Goal: Task Accomplishment & Management: Complete application form

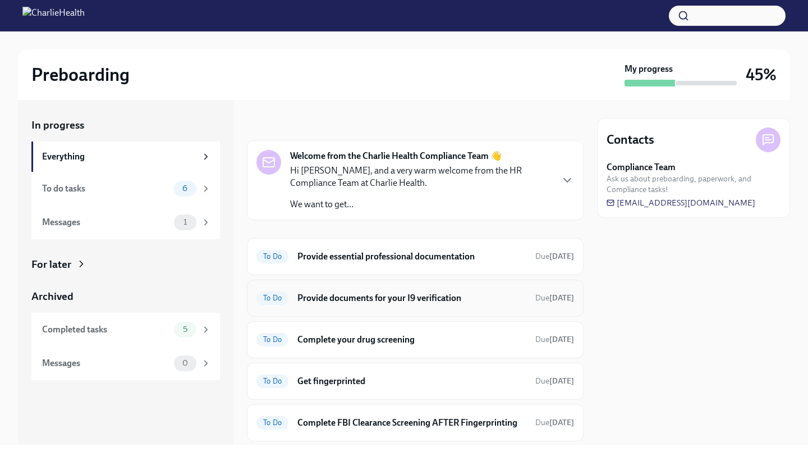
scroll to position [1, 0]
click at [363, 267] on div "To Do Provide essential professional documentation Due [DATE]" at bounding box center [415, 257] width 337 height 37
click at [322, 257] on h6 "Provide essential professional documentation" at bounding box center [411, 257] width 229 height 12
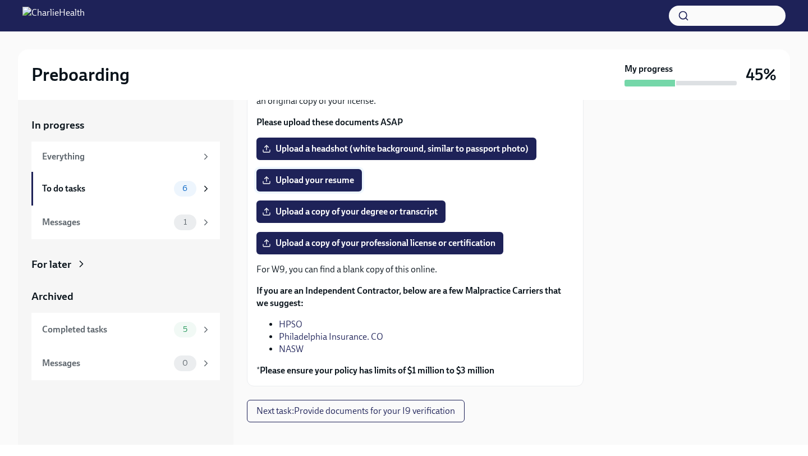
scroll to position [102, 0]
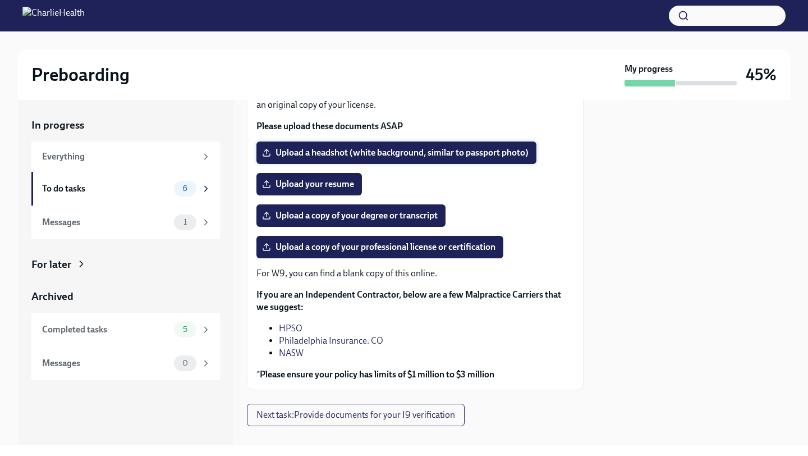
click at [304, 150] on span "Upload a headshot (white background, similar to passport photo)" at bounding box center [396, 152] width 264 height 11
click at [0, 0] on input "Upload a headshot (white background, similar to passport photo)" at bounding box center [0, 0] width 0 height 0
click at [331, 155] on span "Upload a headshot (white background, similar to passport photo)" at bounding box center [396, 152] width 264 height 11
click at [0, 0] on input "Upload a headshot (white background, similar to passport photo)" at bounding box center [0, 0] width 0 height 0
click at [359, 149] on span "Upload a headshot (white background, similar to passport photo)" at bounding box center [396, 152] width 264 height 11
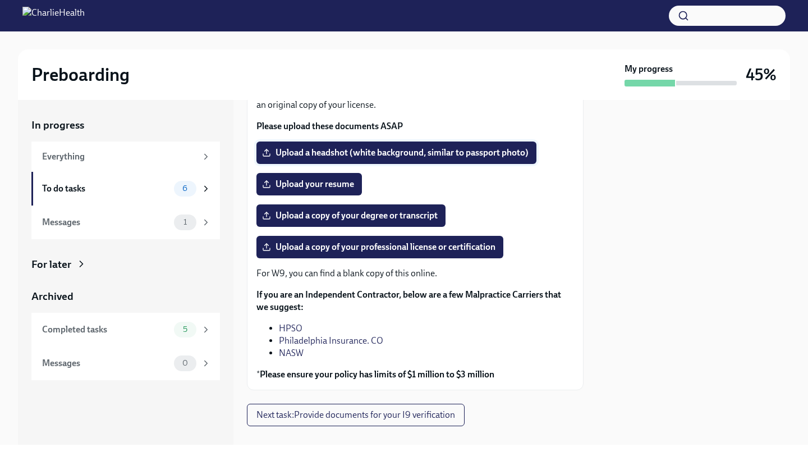
click at [0, 0] on input "Upload a headshot (white background, similar to passport photo)" at bounding box center [0, 0] width 0 height 0
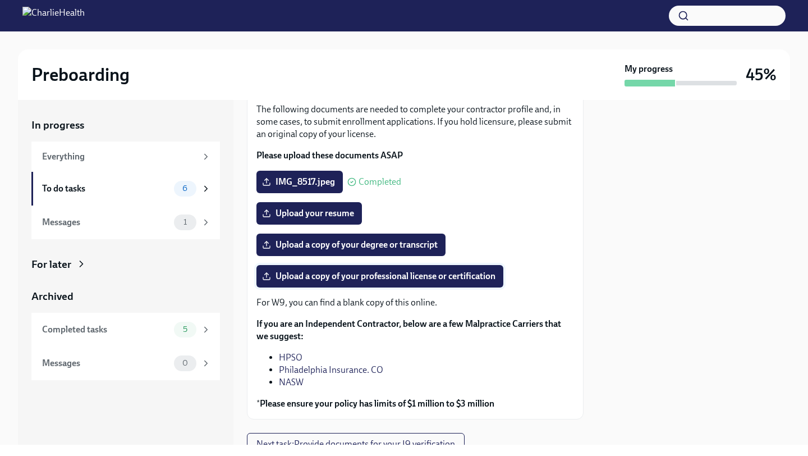
scroll to position [75, 0]
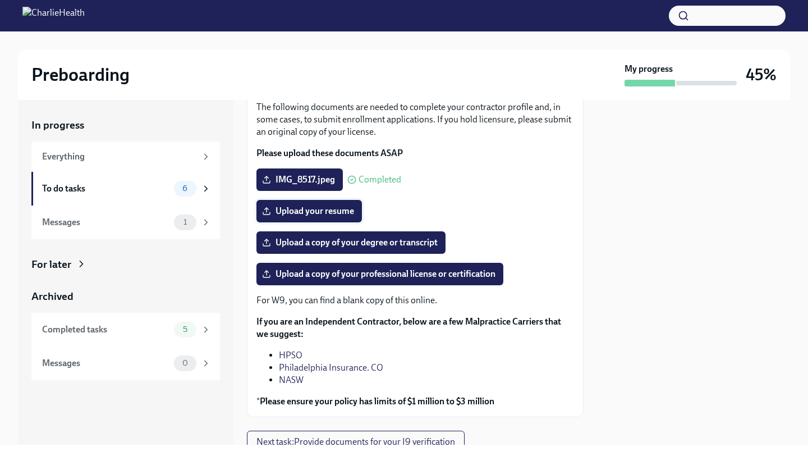
click at [343, 209] on span "Upload your resume" at bounding box center [309, 210] width 90 height 11
click at [0, 0] on input "Upload your resume" at bounding box center [0, 0] width 0 height 0
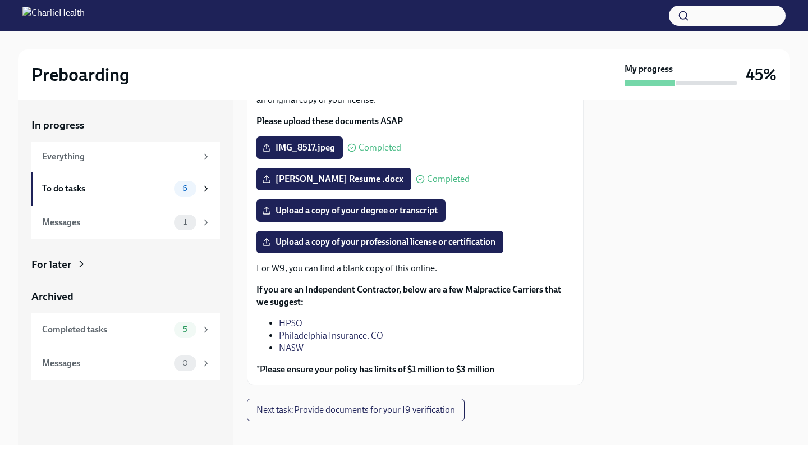
scroll to position [95, 0]
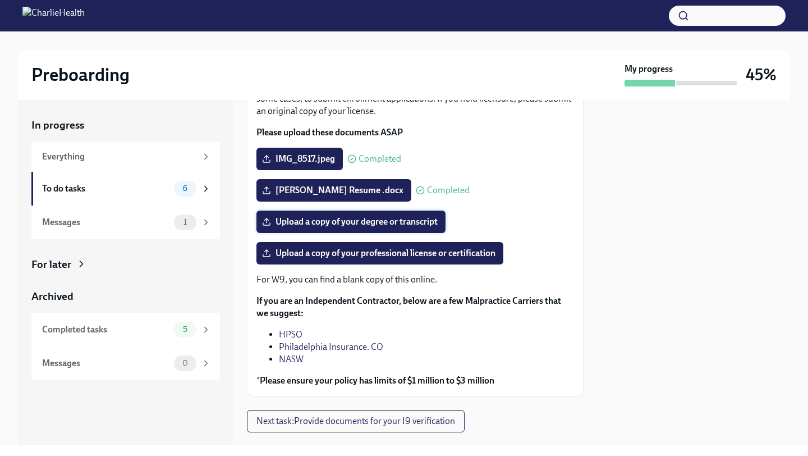
click at [343, 223] on span "Upload a copy of your degree or transcript" at bounding box center [350, 221] width 173 height 11
click at [0, 0] on input "Upload a copy of your degree or transcript" at bounding box center [0, 0] width 0 height 0
click at [424, 253] on span "Upload a copy of your professional license or certification" at bounding box center [379, 253] width 231 height 11
click at [0, 0] on input "Upload a copy of your professional license or certification" at bounding box center [0, 0] width 0 height 0
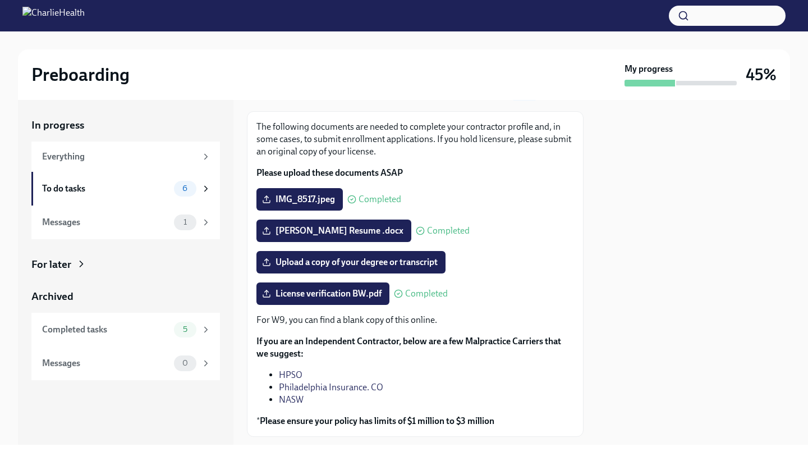
scroll to position [53, 0]
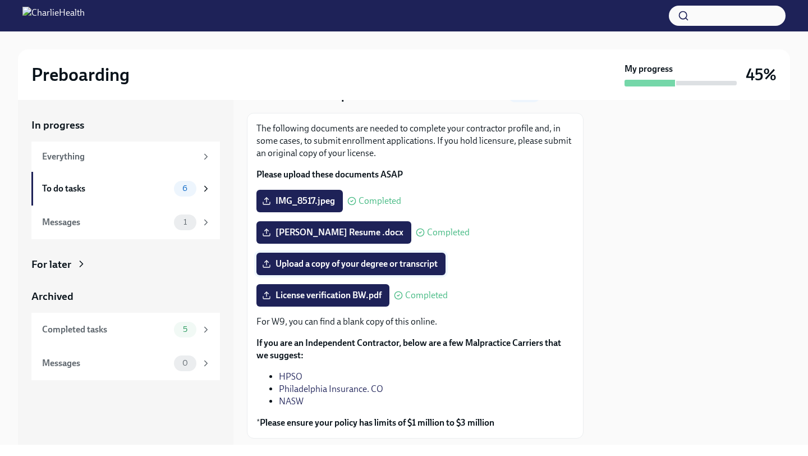
click at [329, 263] on span "Upload a copy of your degree or transcript" at bounding box center [350, 263] width 173 height 11
click at [0, 0] on input "Upload a copy of your degree or transcript" at bounding box center [0, 0] width 0 height 0
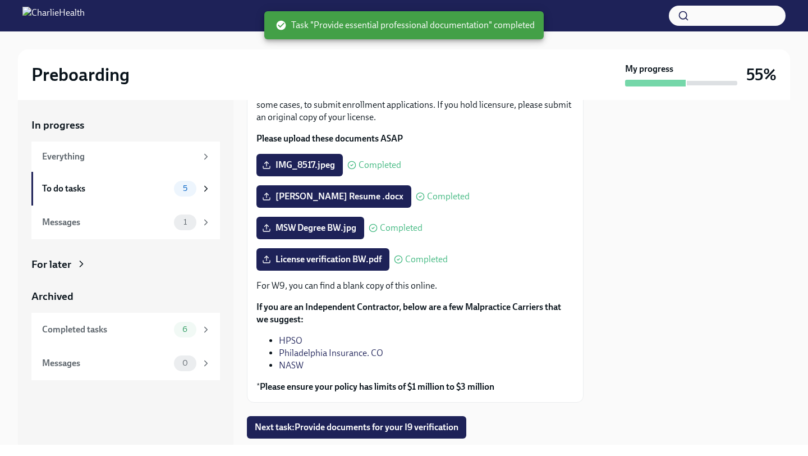
scroll to position [119, 0]
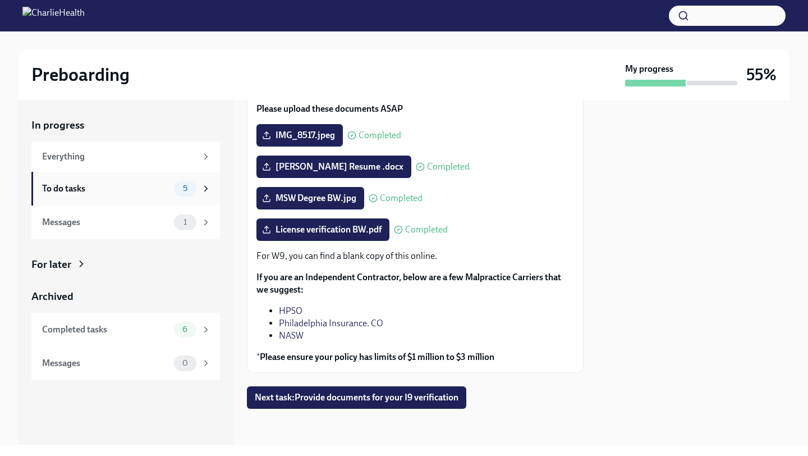
click at [143, 186] on div "To do tasks" at bounding box center [105, 188] width 127 height 12
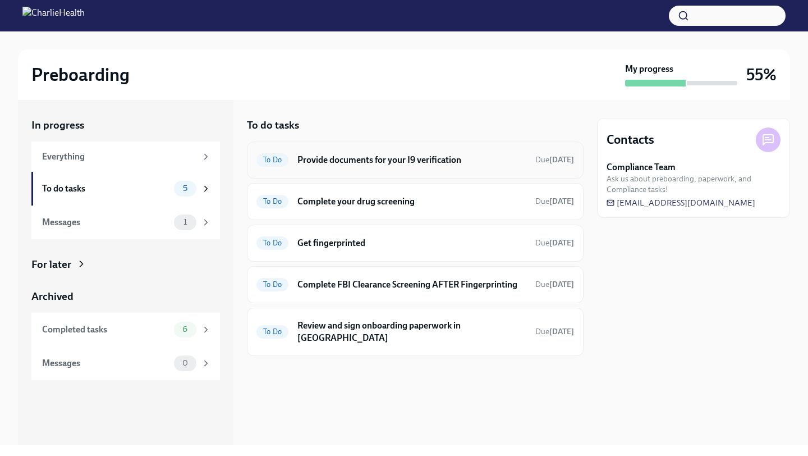
click at [400, 174] on div "To Do Provide documents for your I9 verification Due [DATE]" at bounding box center [415, 159] width 337 height 37
click at [387, 161] on h6 "Provide documents for your I9 verification" at bounding box center [411, 160] width 229 height 12
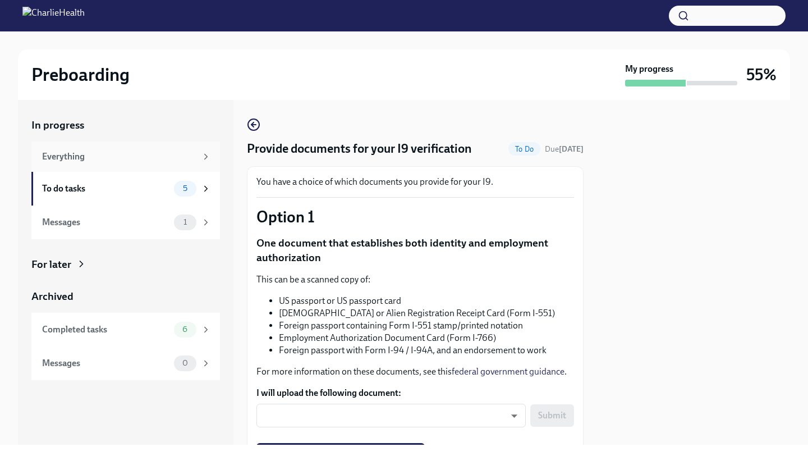
click at [154, 157] on div "Everything" at bounding box center [119, 156] width 154 height 12
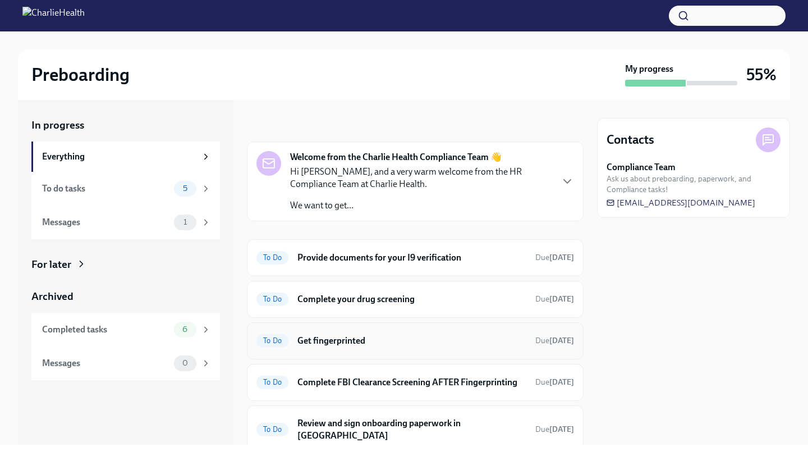
scroll to position [33, 0]
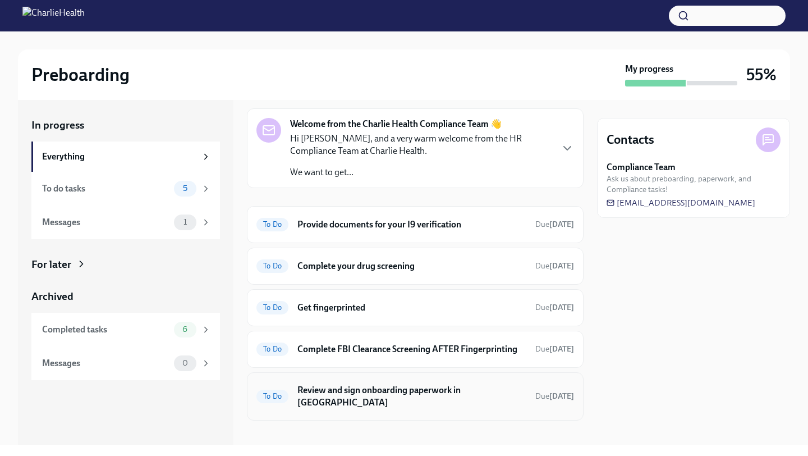
click at [393, 393] on h6 "Review and sign onboarding paperwork in [GEOGRAPHIC_DATA]" at bounding box center [411, 396] width 229 height 25
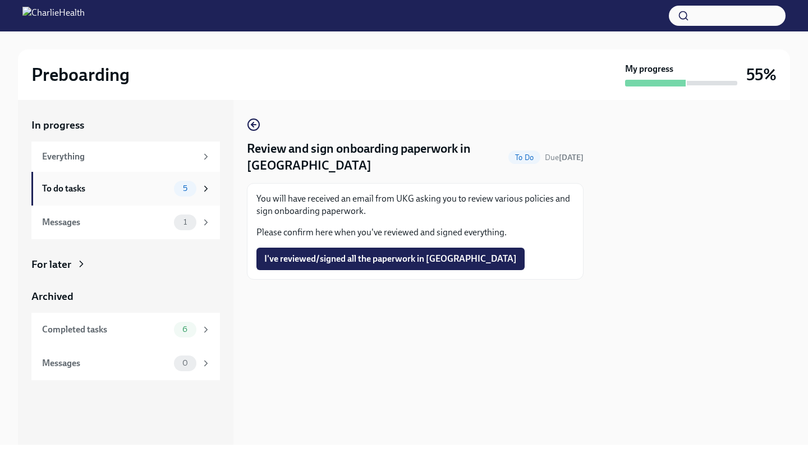
click at [134, 192] on div "To do tasks" at bounding box center [105, 188] width 127 height 12
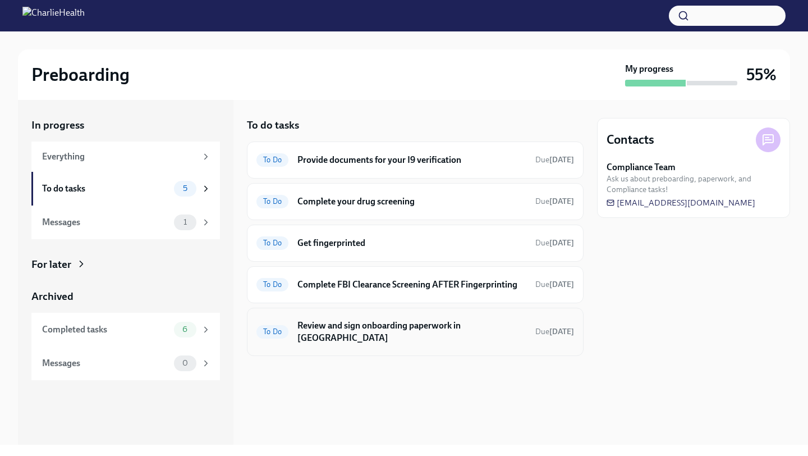
click at [427, 323] on h6 "Review and sign onboarding paperwork in [GEOGRAPHIC_DATA]" at bounding box center [411, 331] width 229 height 25
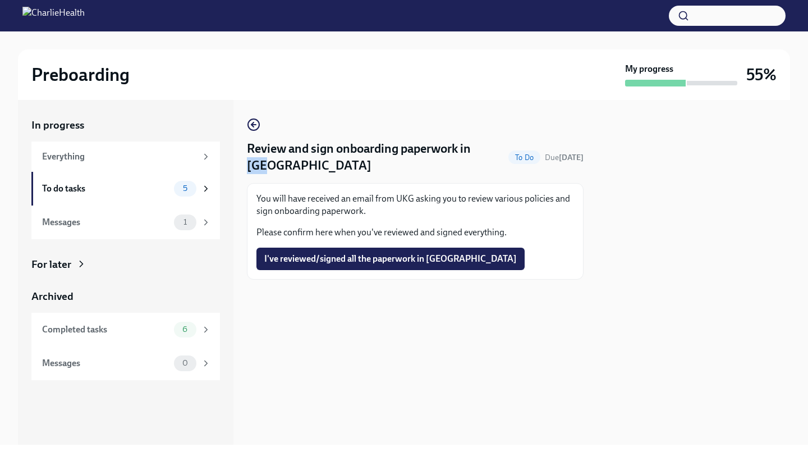
drag, startPoint x: 250, startPoint y: 164, endPoint x: 284, endPoint y: 166, distance: 34.3
click at [284, 166] on h4 "Review and sign onboarding paperwork in [GEOGRAPHIC_DATA]" at bounding box center [375, 157] width 257 height 34
copy h4 "UKG"
click at [334, 76] on div "Preboarding" at bounding box center [325, 74] width 589 height 22
click at [152, 154] on div "Everything" at bounding box center [119, 156] width 154 height 12
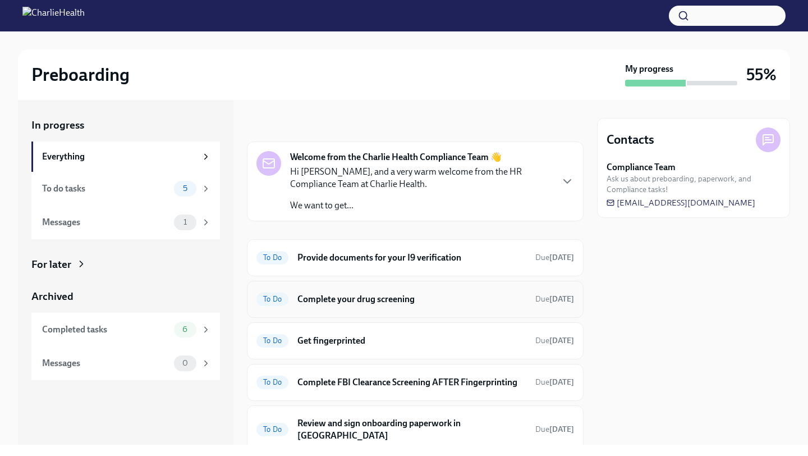
scroll to position [33, 0]
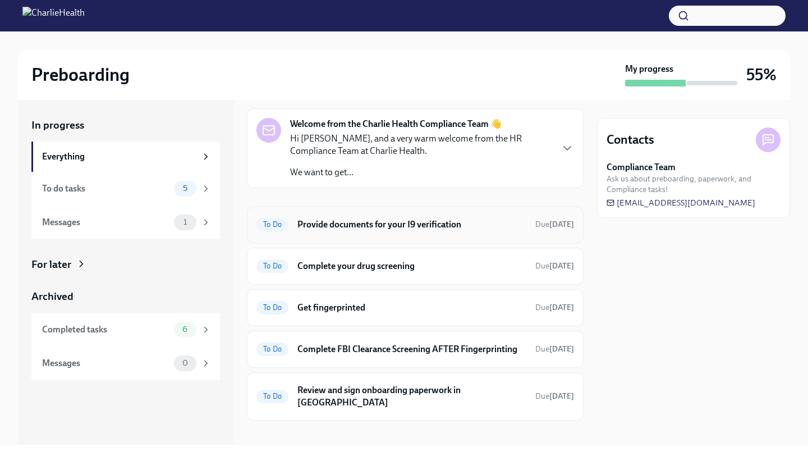
click at [441, 226] on h6 "Provide documents for your I9 verification" at bounding box center [411, 224] width 229 height 12
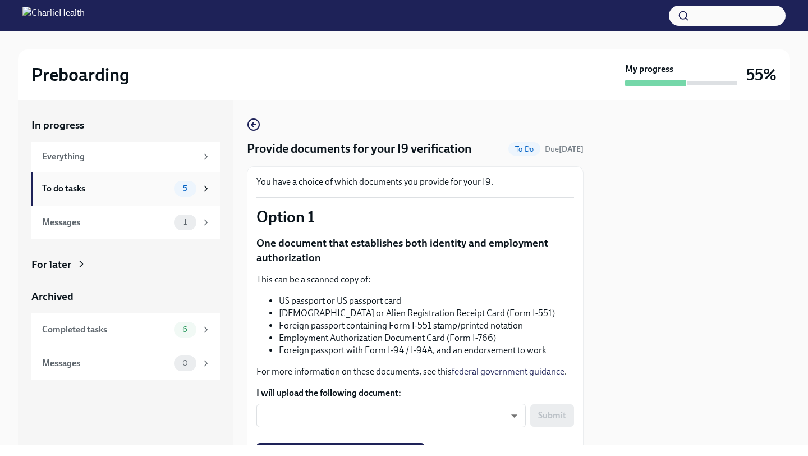
click at [145, 196] on div "To do tasks 5" at bounding box center [125, 189] width 189 height 34
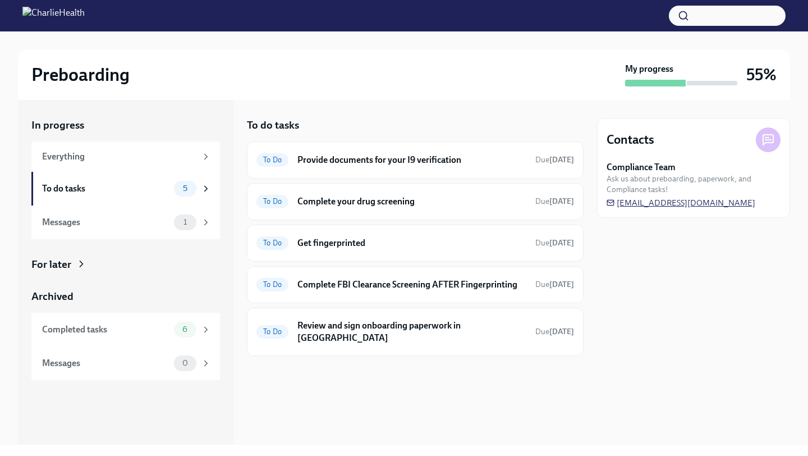
click at [664, 207] on span "[EMAIL_ADDRESS][DOMAIN_NAME]" at bounding box center [681, 202] width 149 height 11
